Goal: Task Accomplishment & Management: Manage account settings

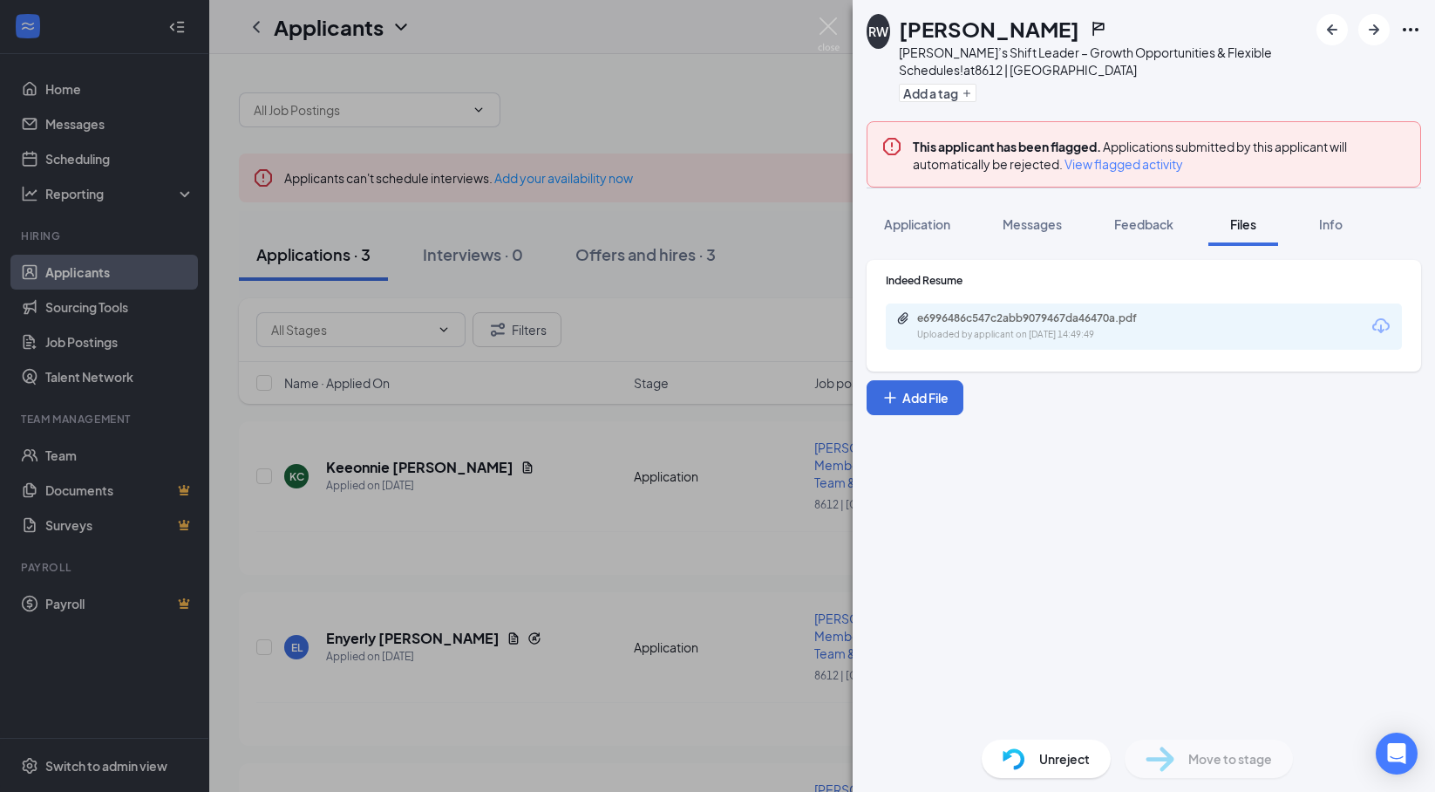
click at [522, 408] on div "RW [PERSON_NAME] [PERSON_NAME]’s Shift Leader – Growth Opportunities & Flexible…" at bounding box center [717, 396] width 1435 height 792
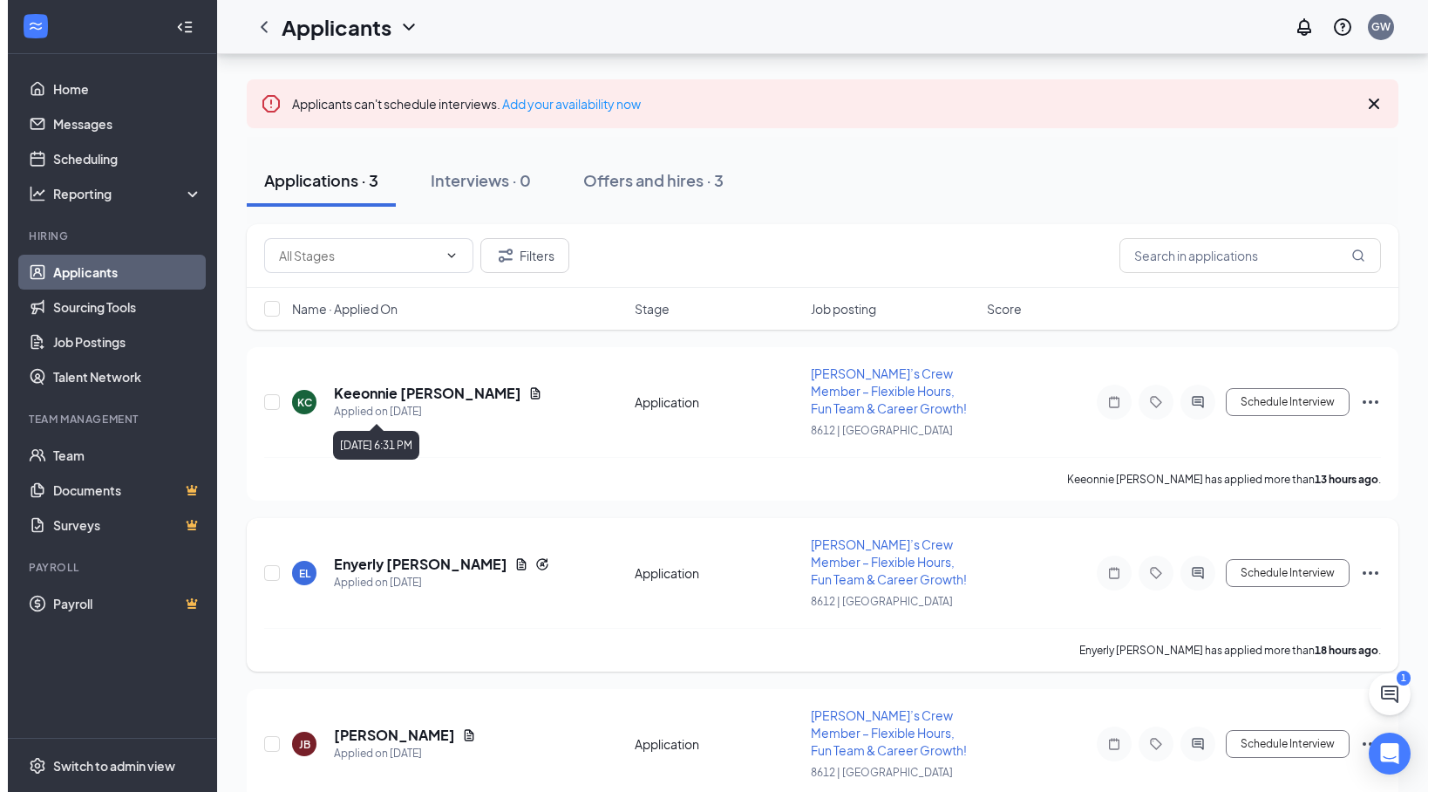
scroll to position [146, 0]
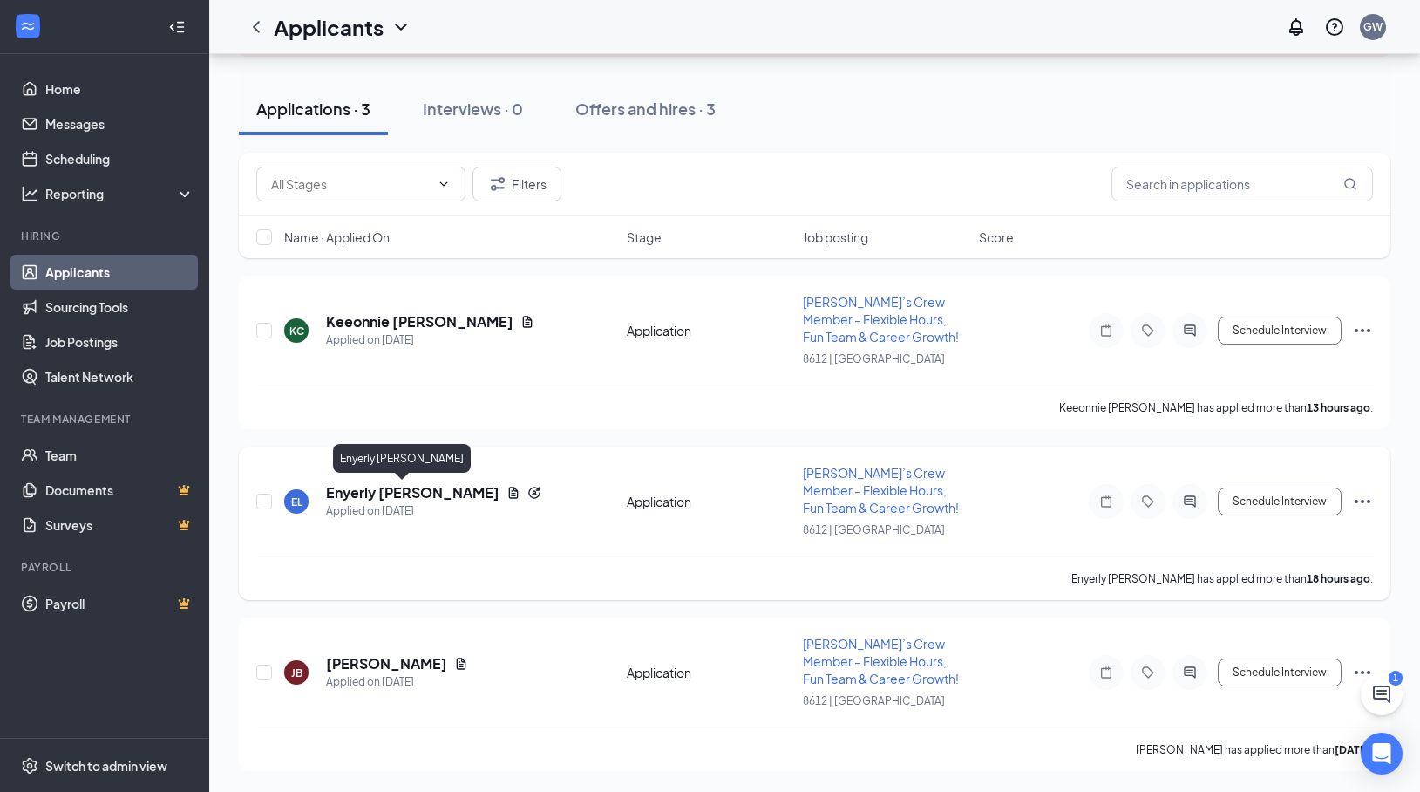
click at [391, 489] on h5 "Enyerly [PERSON_NAME]" at bounding box center [412, 492] width 173 height 19
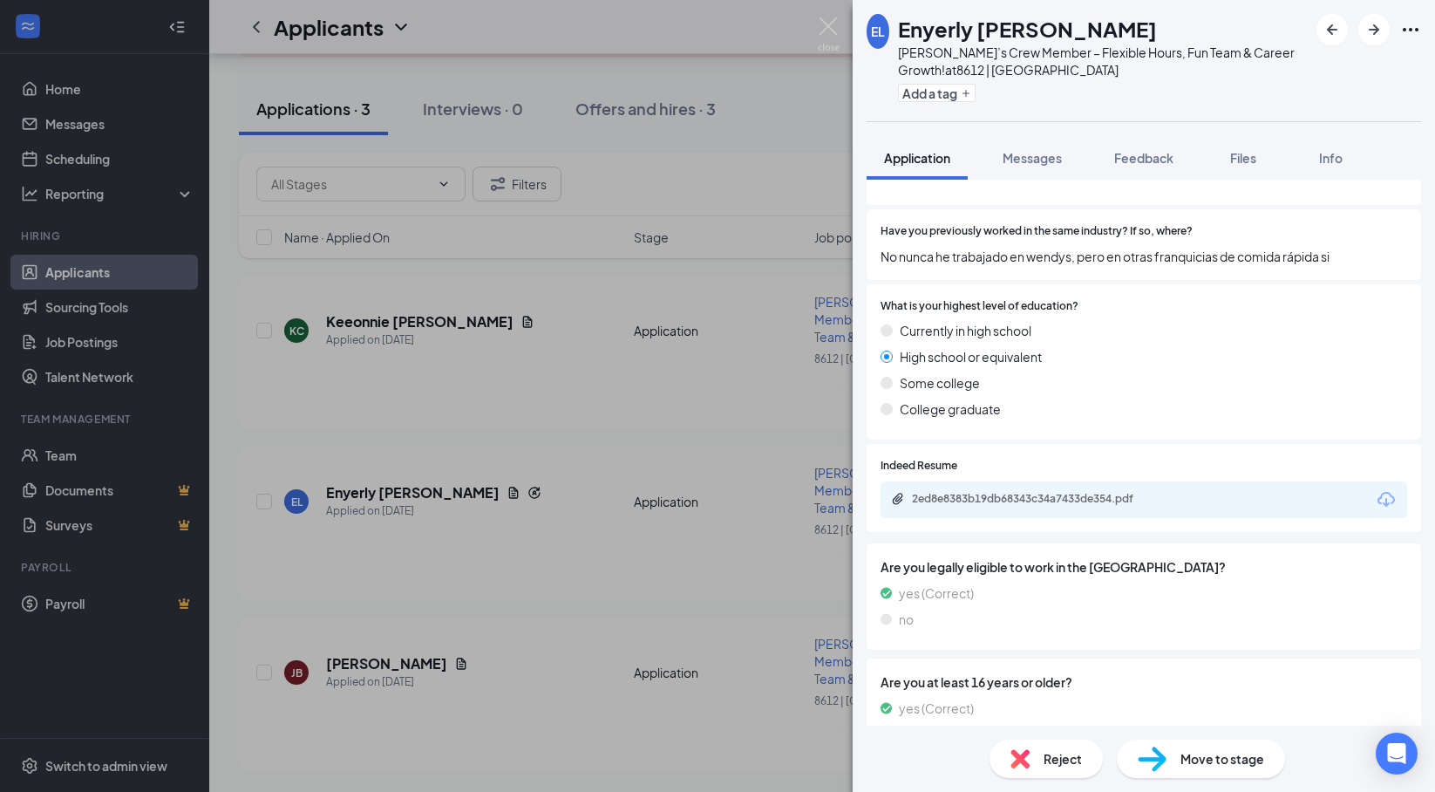
scroll to position [756, 0]
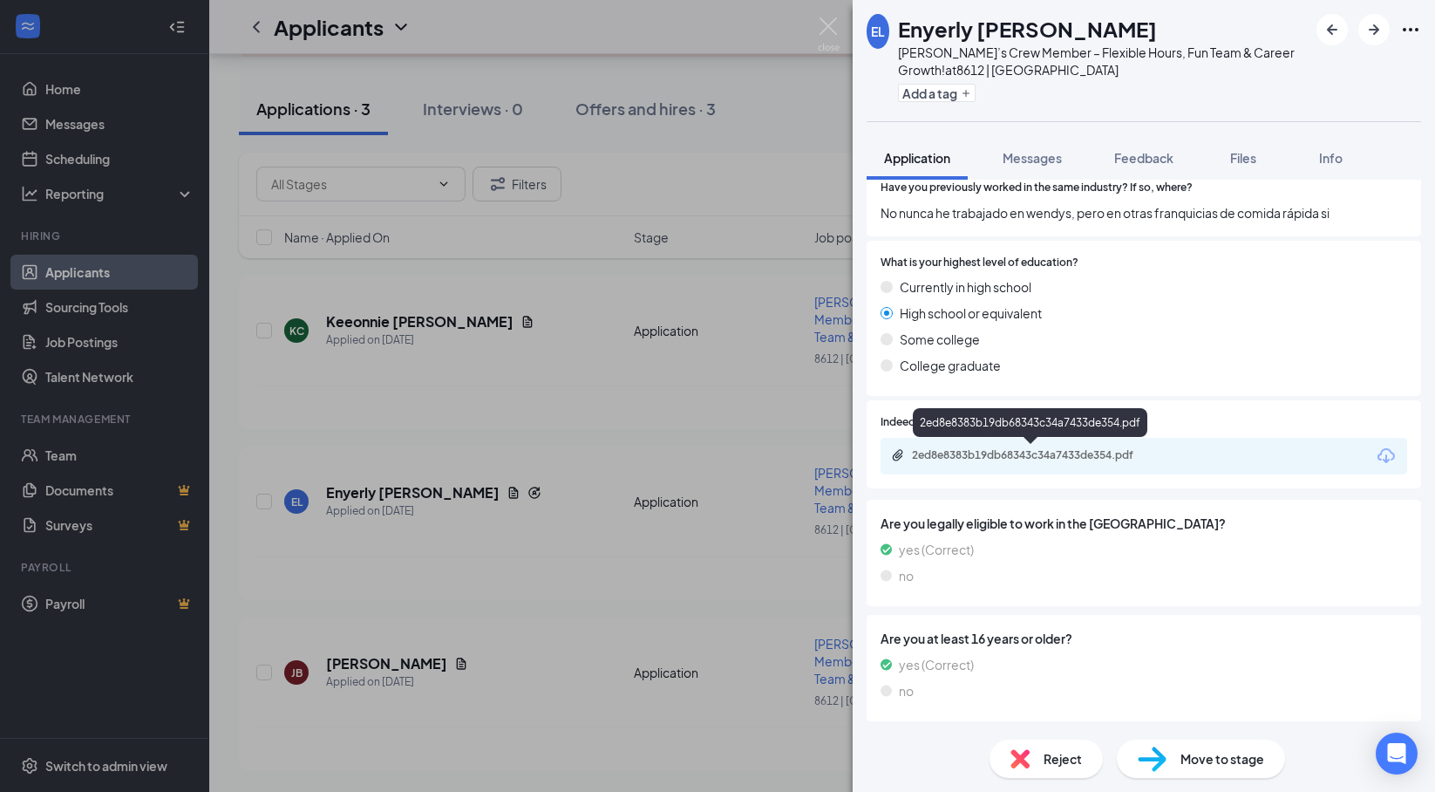
click at [964, 449] on div "2ed8e8383b19db68343c34a7433de354.pdf" at bounding box center [1034, 455] width 244 height 14
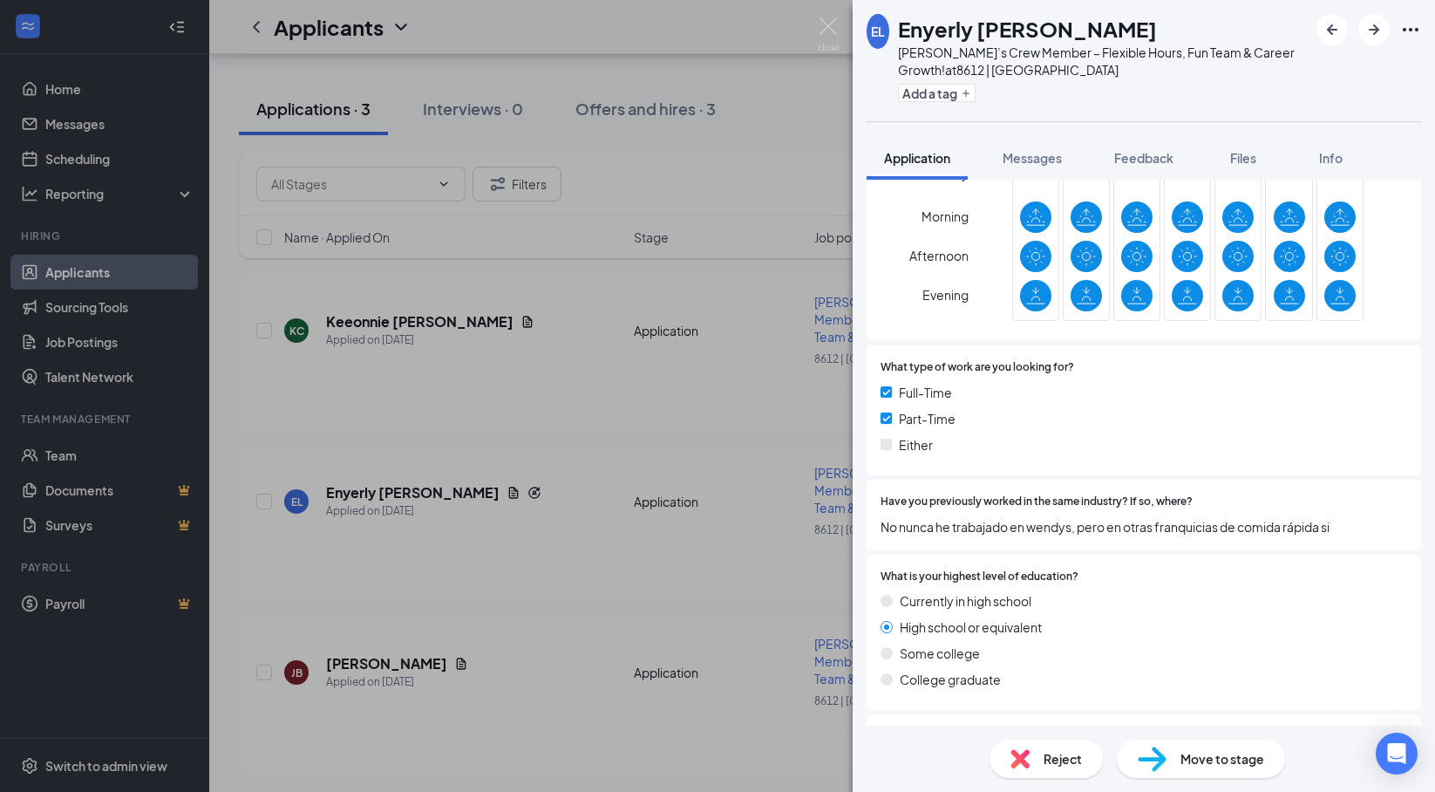
scroll to position [407, 0]
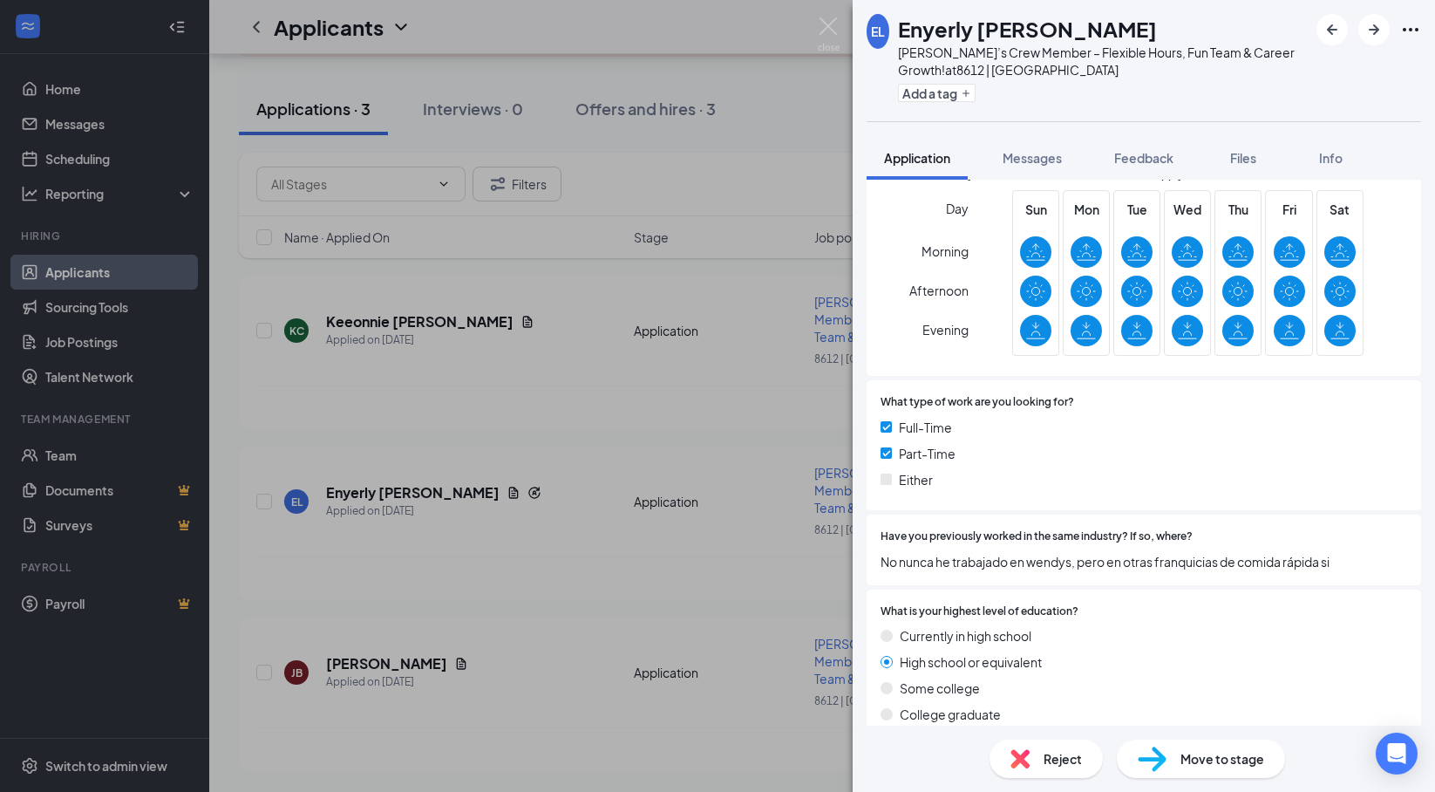
click at [474, 354] on div "EL Enyerly [PERSON_NAME] [PERSON_NAME]’s Crew Member – Flexible Hours, Fun Team…" at bounding box center [717, 396] width 1435 height 792
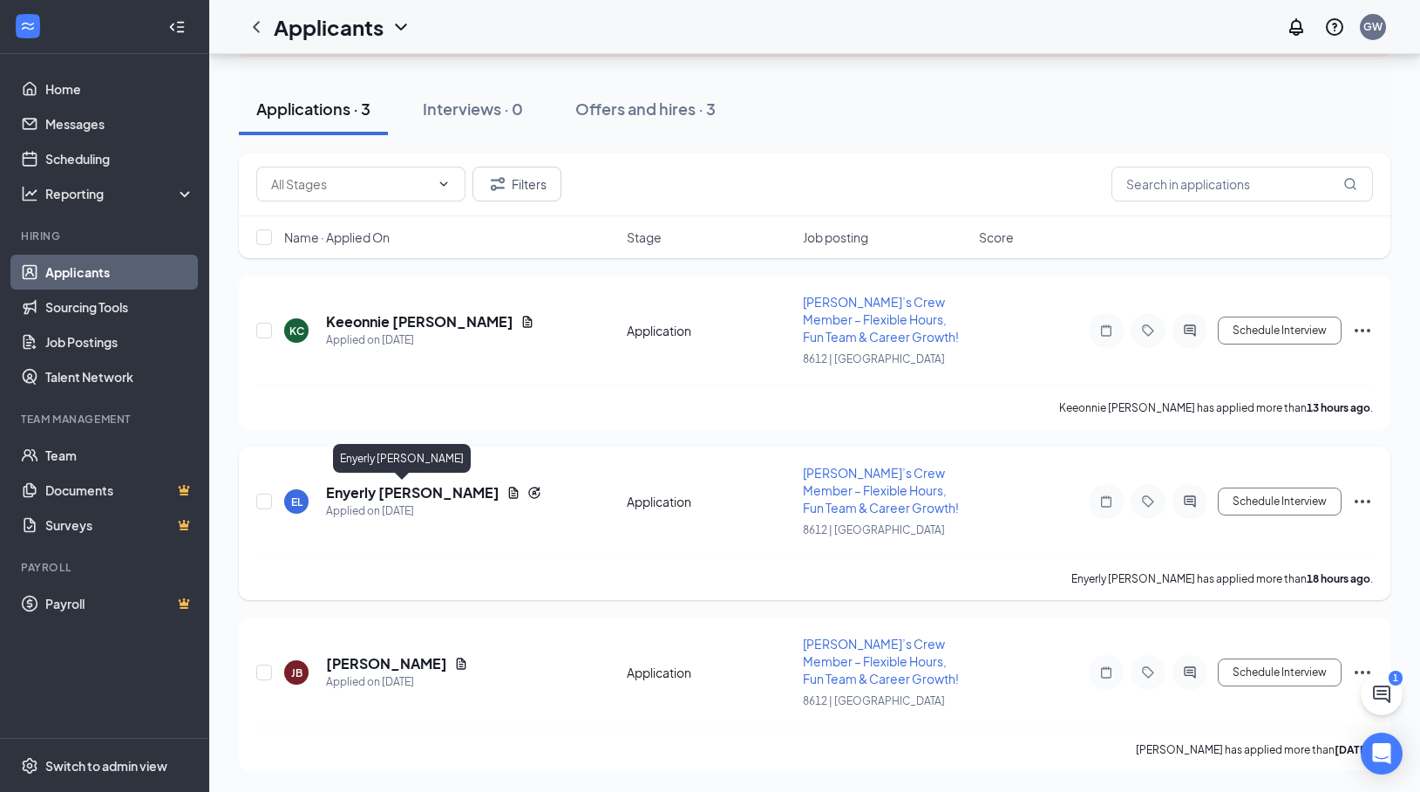
click at [391, 492] on h5 "Enyerly [PERSON_NAME]" at bounding box center [412, 492] width 173 height 19
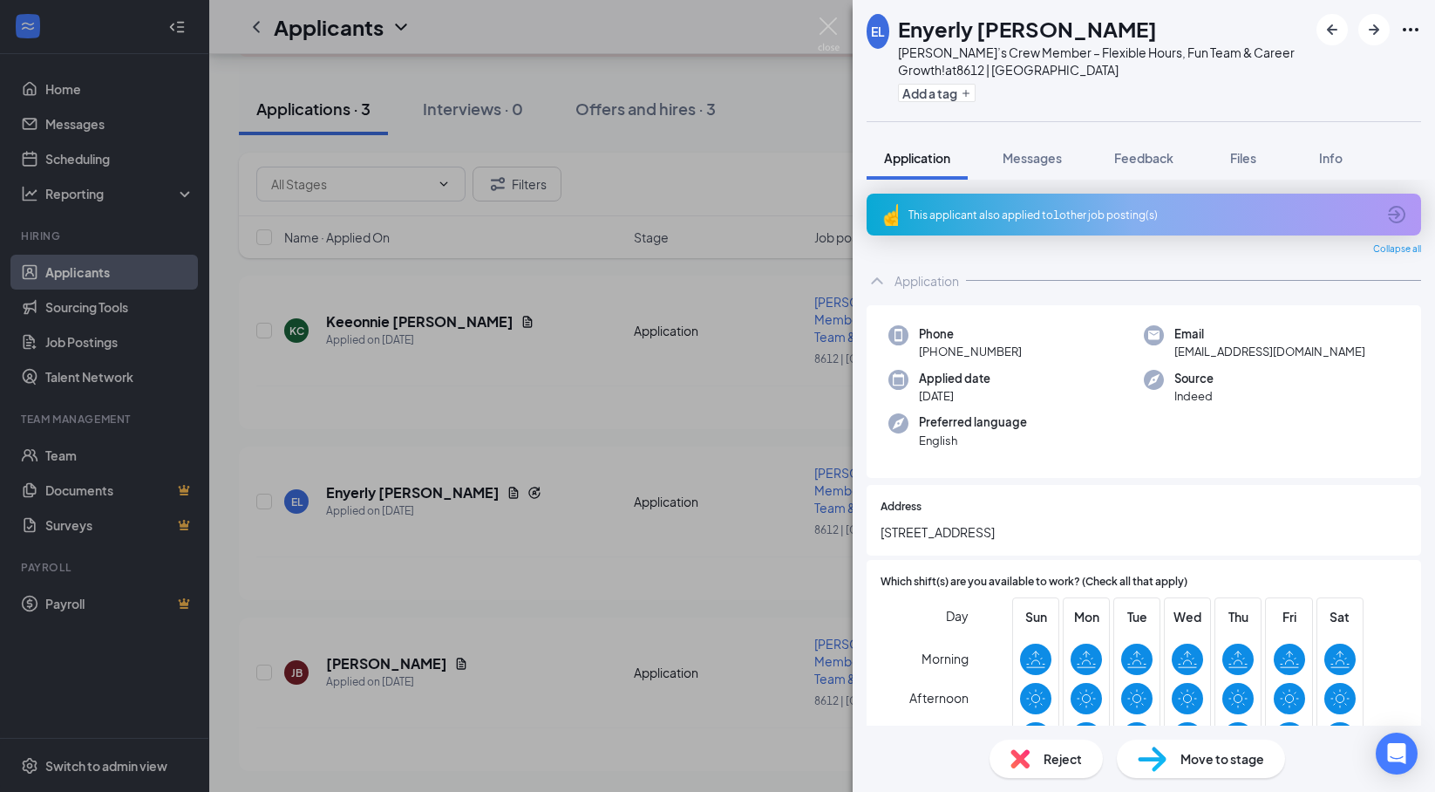
click at [497, 401] on div "EL Enyerly [PERSON_NAME] [PERSON_NAME]’s Crew Member – Flexible Hours, Fun Team…" at bounding box center [717, 396] width 1435 height 792
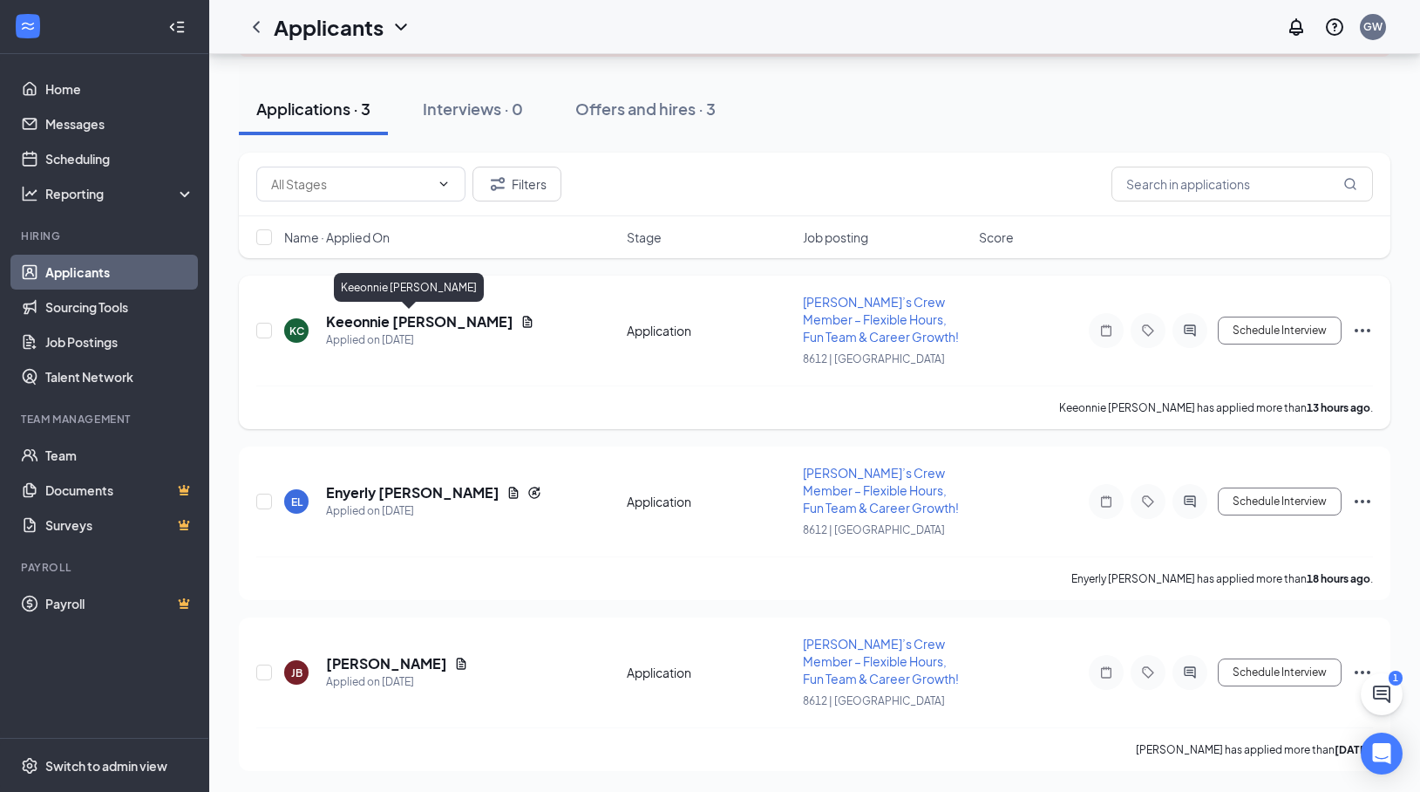
click at [393, 321] on h5 "Keeonnie [PERSON_NAME]" at bounding box center [419, 321] width 187 height 19
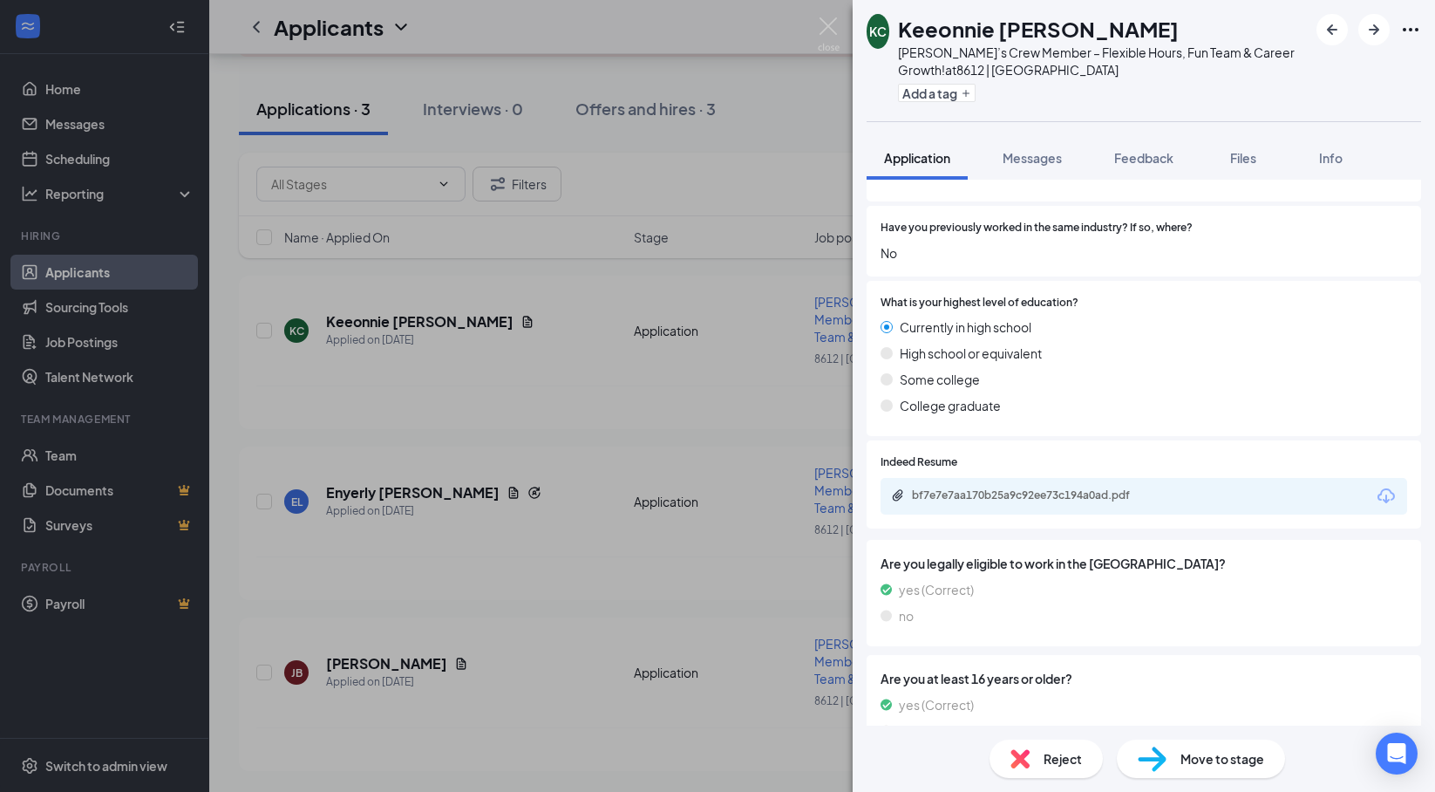
scroll to position [697, 0]
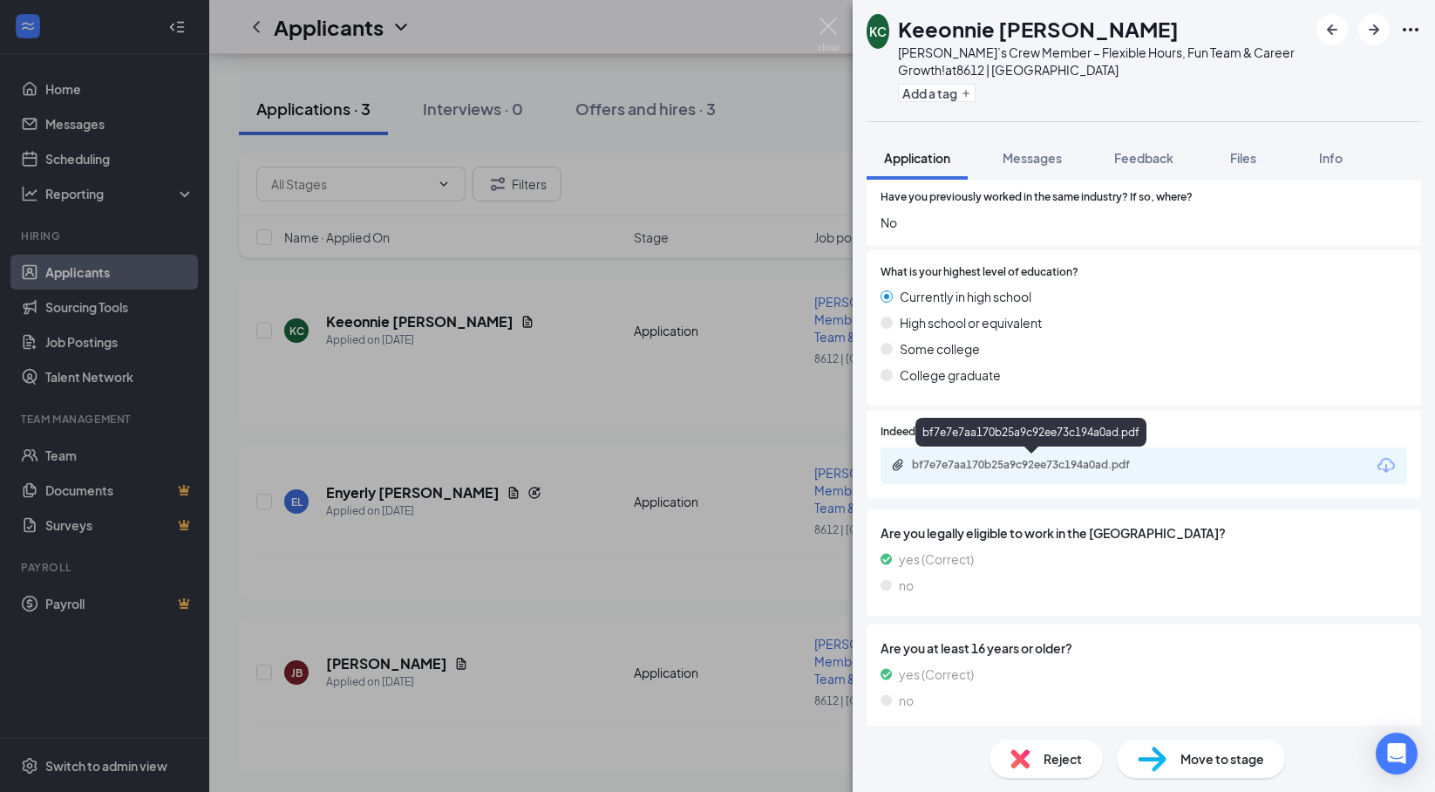
click at [996, 462] on div "bf7e7e7aa170b25a9c92ee73c194a0ad.pdf" at bounding box center [1034, 465] width 244 height 14
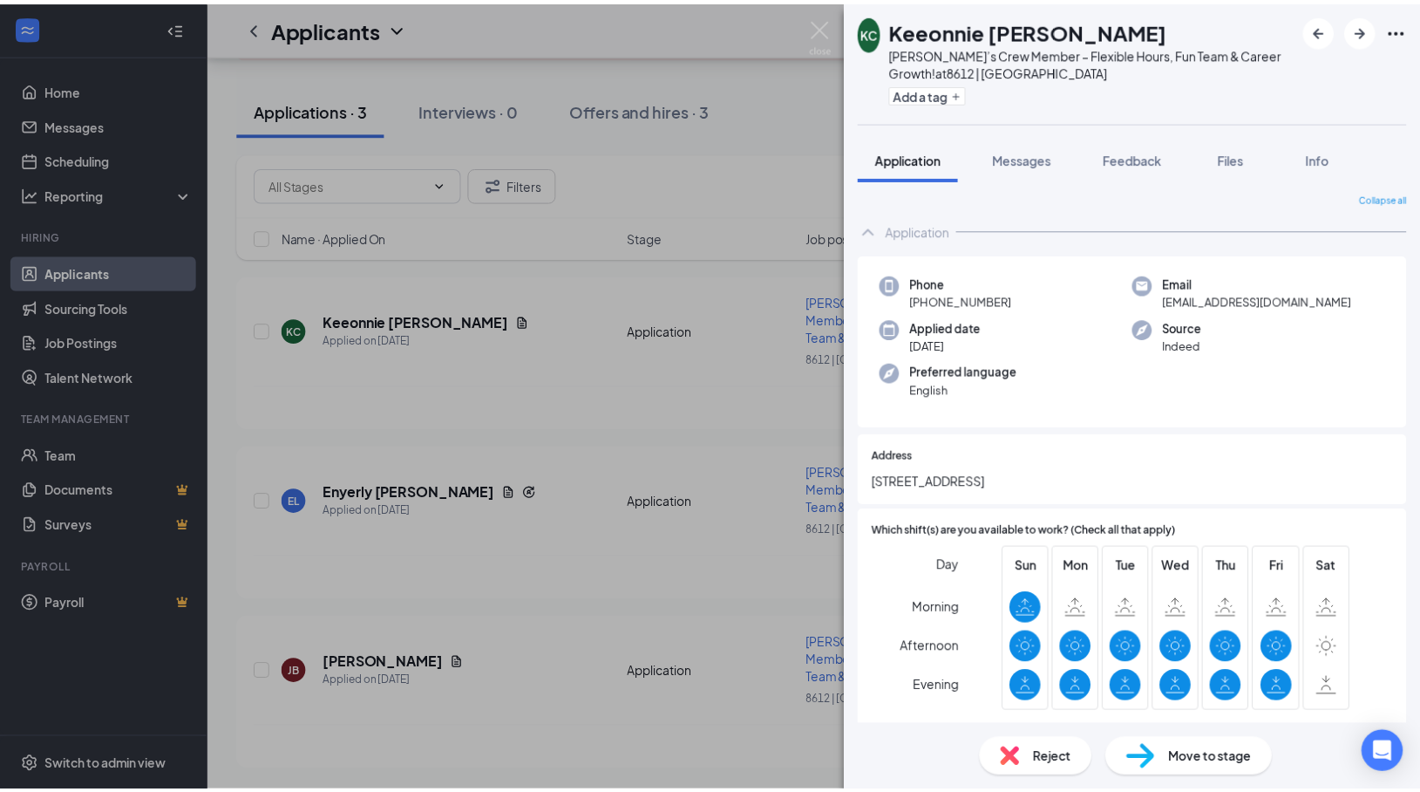
scroll to position [0, 0]
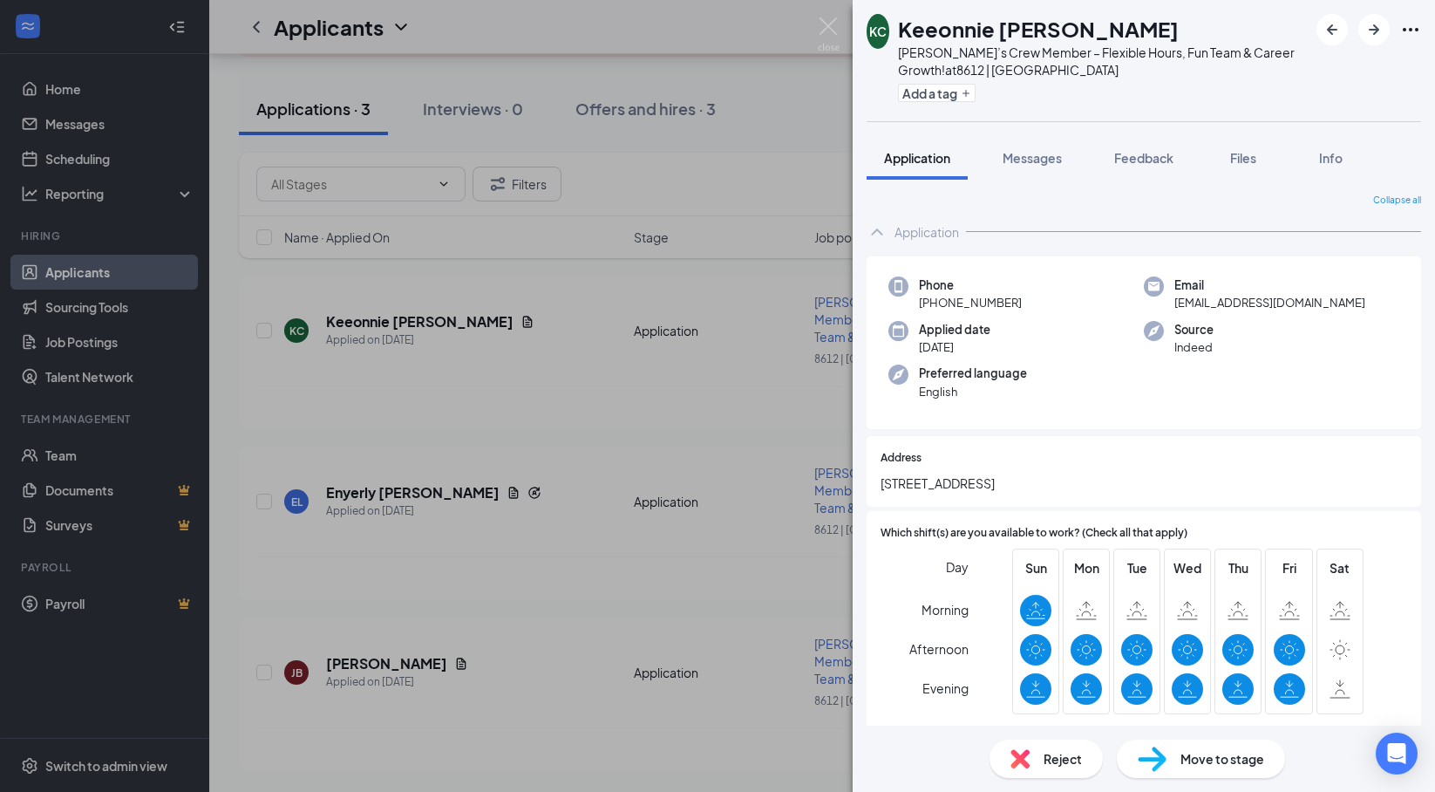
drag, startPoint x: 748, startPoint y: 142, endPoint x: 793, endPoint y: 43, distance: 109.2
click at [749, 142] on div "KC Keeonnie [PERSON_NAME] Wendy’s Crew Member – Flexible Hours, Fun Team & Care…" at bounding box center [717, 396] width 1435 height 792
